Goal: Use online tool/utility: Utilize a website feature to perform a specific function

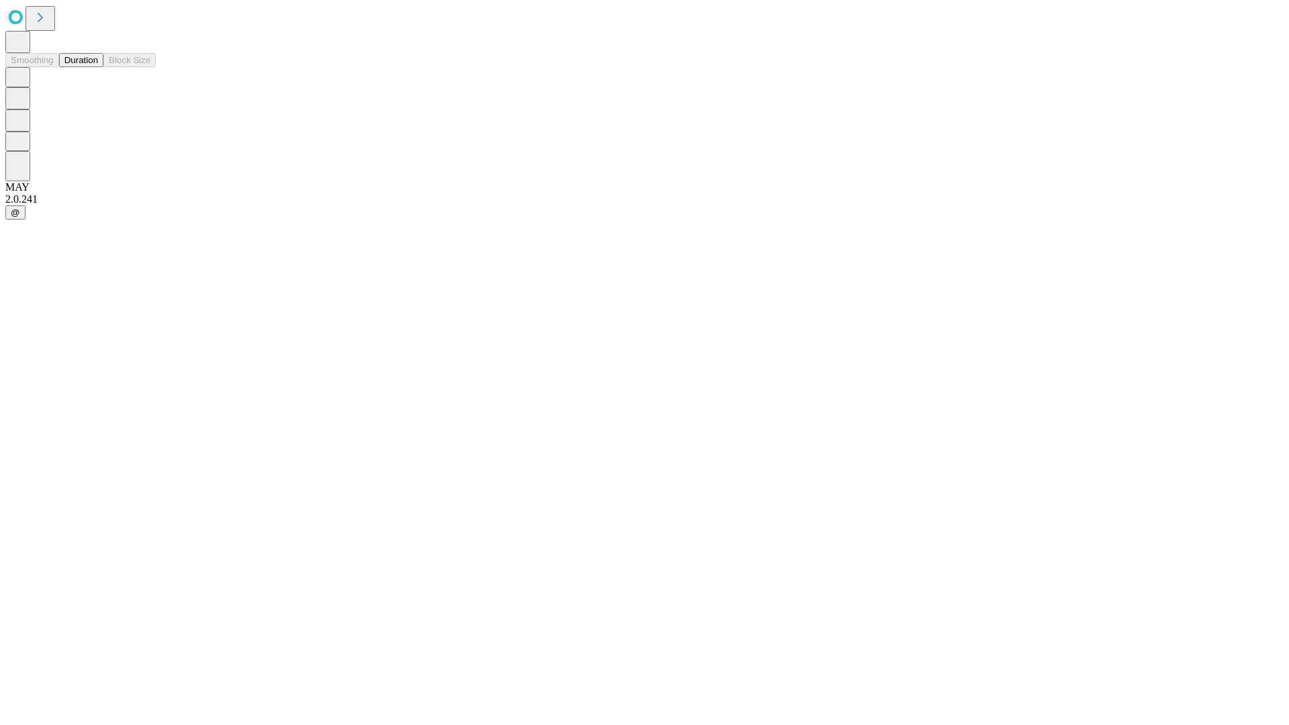
click at [98, 67] on button "Duration" at bounding box center [81, 60] width 44 height 14
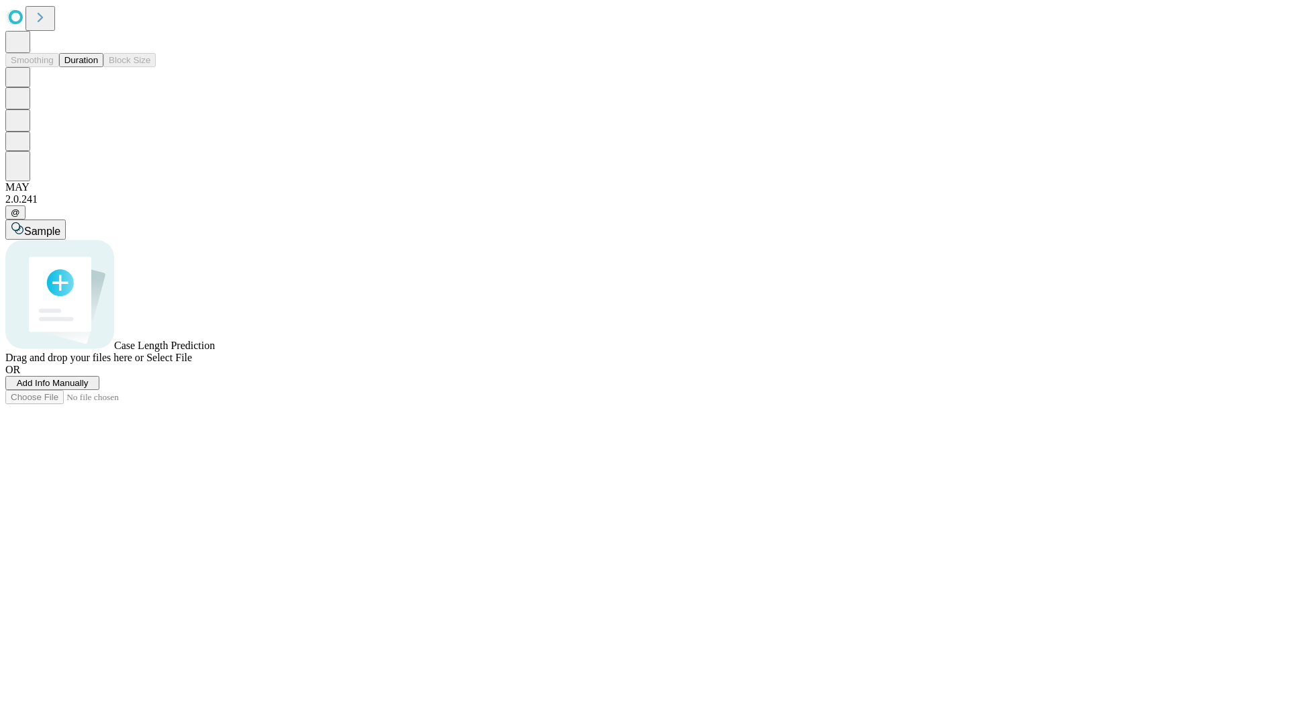
click at [192, 363] on span "Select File" at bounding box center [169, 357] width 46 height 11
